Goal: Task Accomplishment & Management: Manage account settings

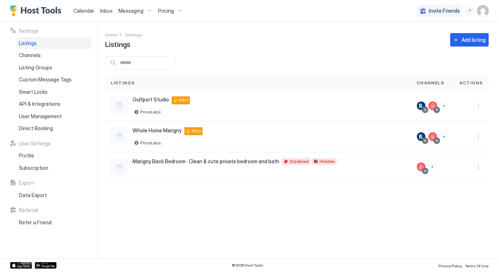
click at [86, 9] on span "Calendar" at bounding box center [83, 11] width 21 height 6
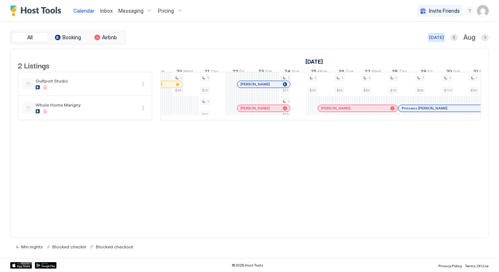
click at [433, 33] on button "[DATE]" at bounding box center [436, 37] width 17 height 9
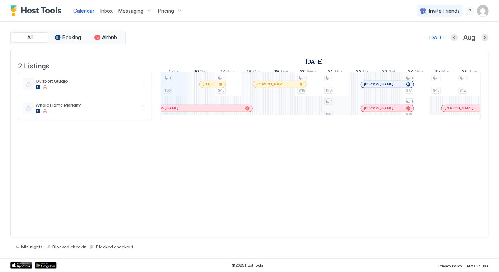
click at [333, 110] on div "1 $60 1 $45 1 $45 1 $79 1 $61 1 $77 1 $78 1 $45 1 $45 1 $45 1 $78 1 $98 1 $103 …" at bounding box center [457, 96] width 1398 height 48
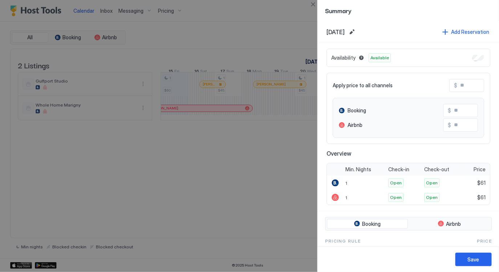
click at [476, 62] on div "Availability Available" at bounding box center [409, 58] width 164 height 18
click at [468, 262] on button "Save" at bounding box center [474, 259] width 36 height 13
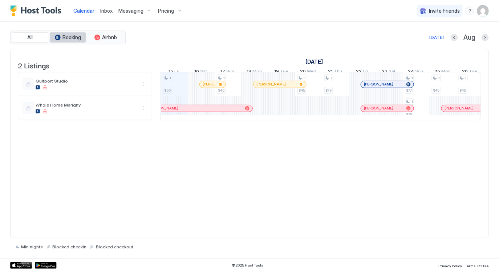
click at [63, 37] on span "Booking" at bounding box center [72, 37] width 19 height 7
click at [32, 39] on span "All" at bounding box center [30, 37] width 5 height 7
click at [437, 36] on div "[DATE]" at bounding box center [436, 37] width 15 height 7
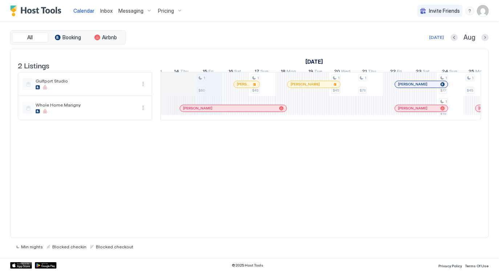
scroll to position [0, 352]
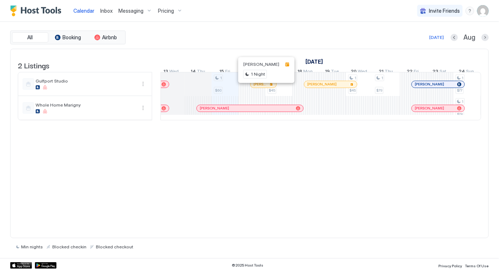
click at [261, 87] on div at bounding box center [261, 84] width 6 height 6
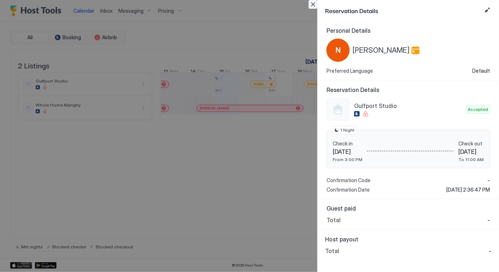
click at [314, 2] on button "Close" at bounding box center [313, 4] width 9 height 9
